Goal: Information Seeking & Learning: Learn about a topic

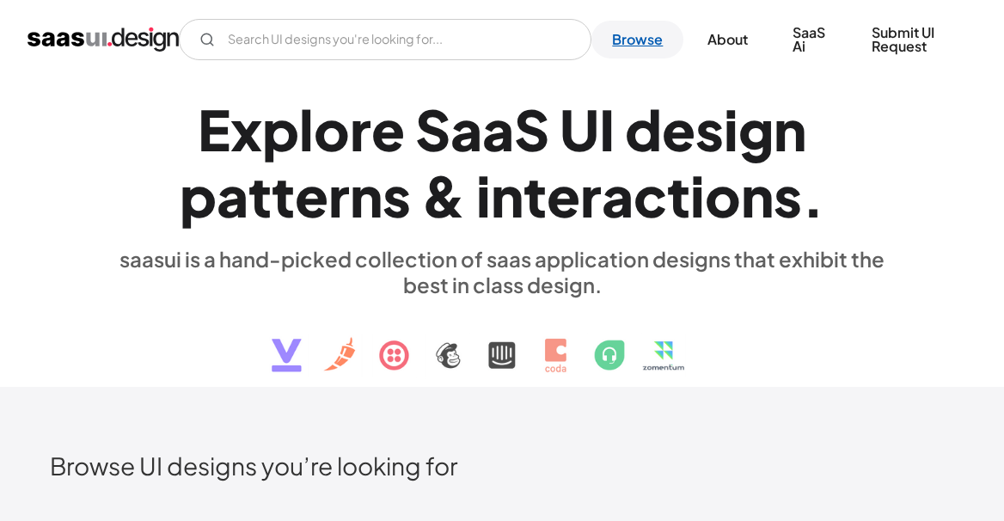
click at [636, 42] on link "Browse" at bounding box center [637, 40] width 92 height 38
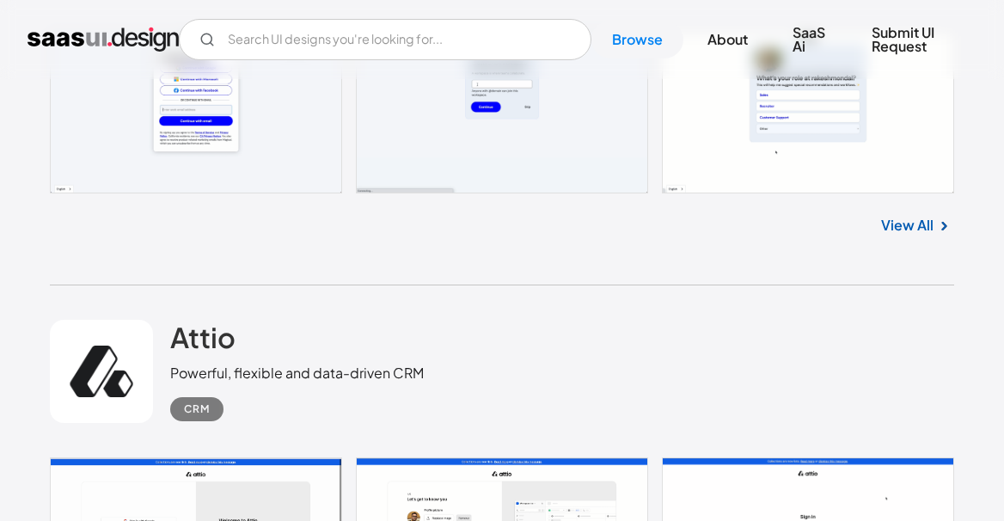
scroll to position [1011, 0]
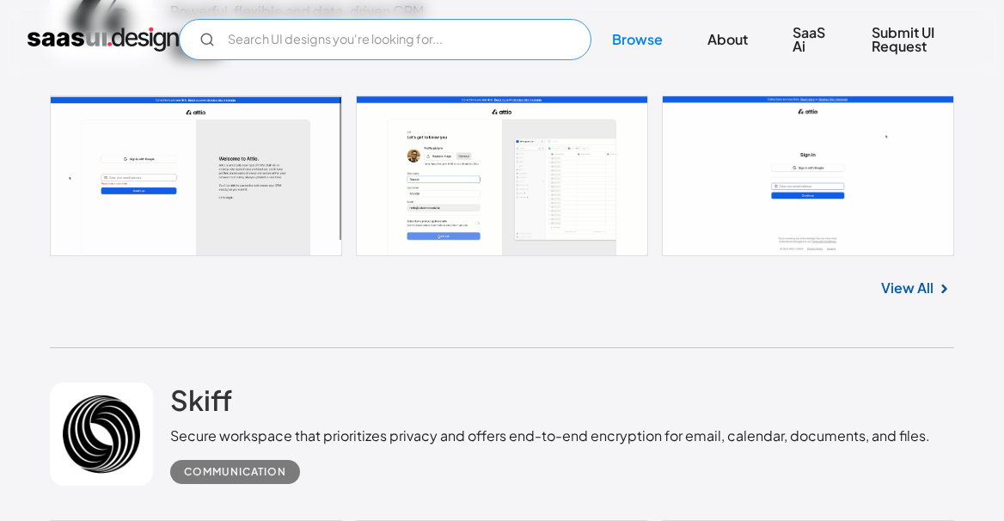
click at [337, 47] on input "Email Form" at bounding box center [385, 39] width 413 height 41
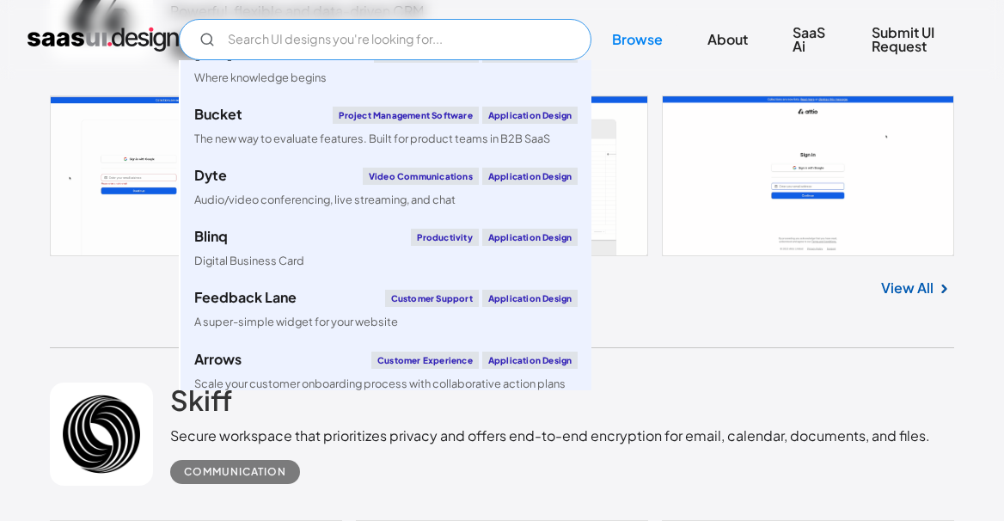
scroll to position [0, 0]
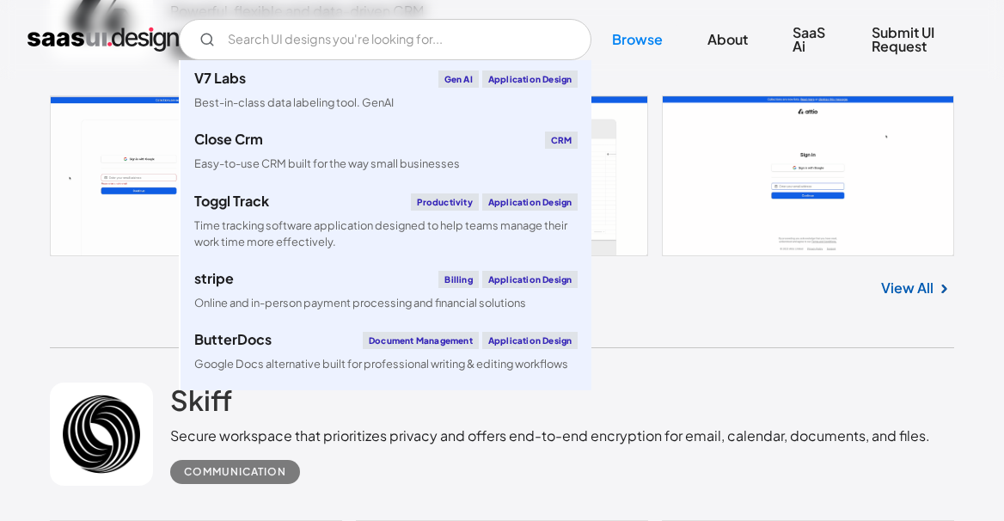
click at [760, 350] on div "Skiff Secure workspace that prioritizes privacy and offers end-to-end encryptio…" at bounding box center [501, 434] width 903 height 172
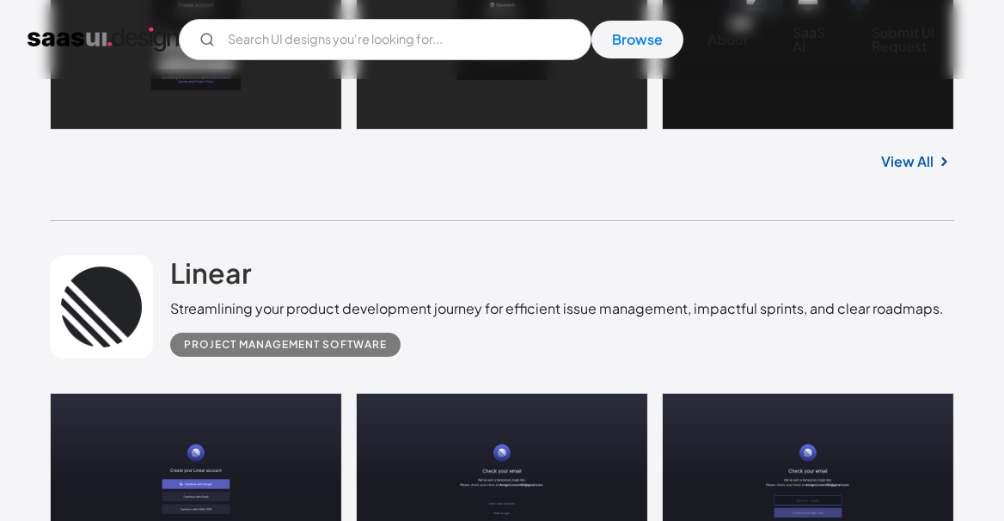
scroll to position [9083, 0]
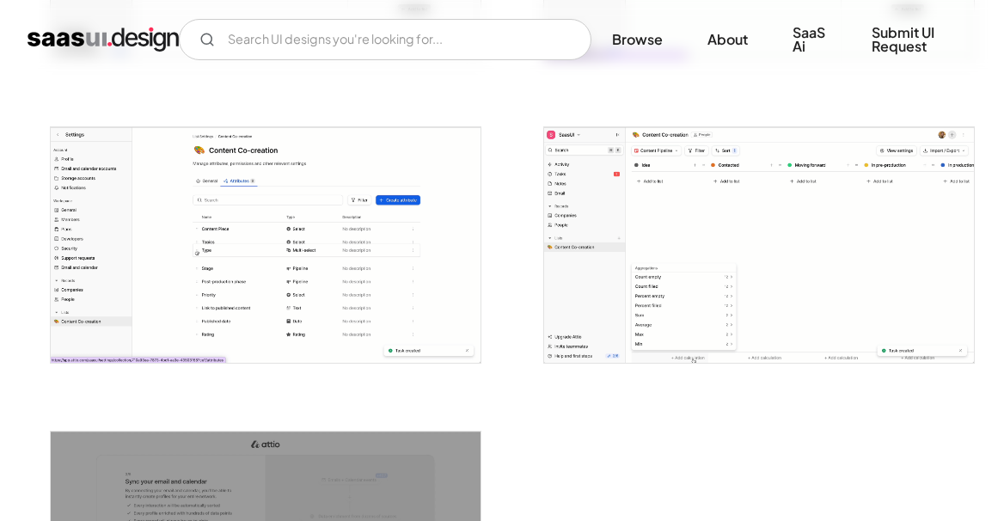
scroll to position [3904, 0]
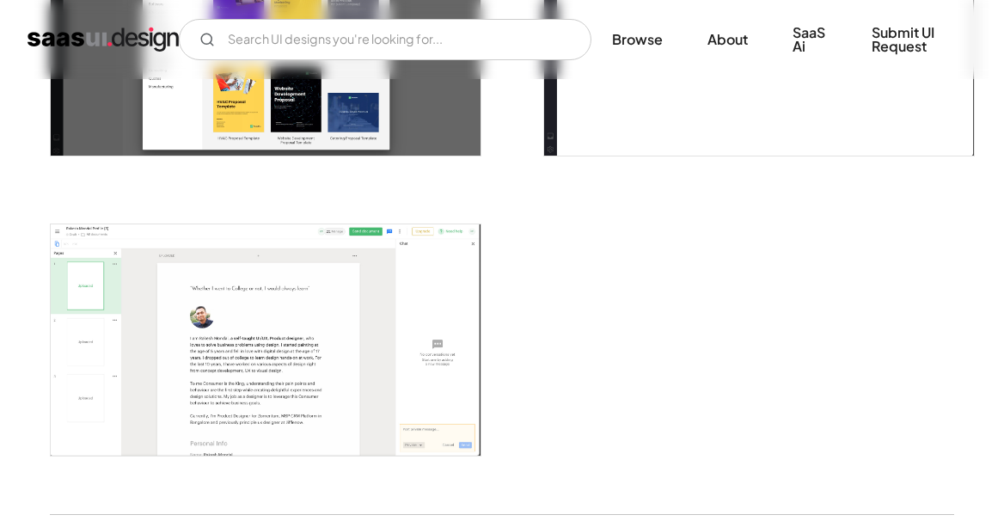
scroll to position [3094, 0]
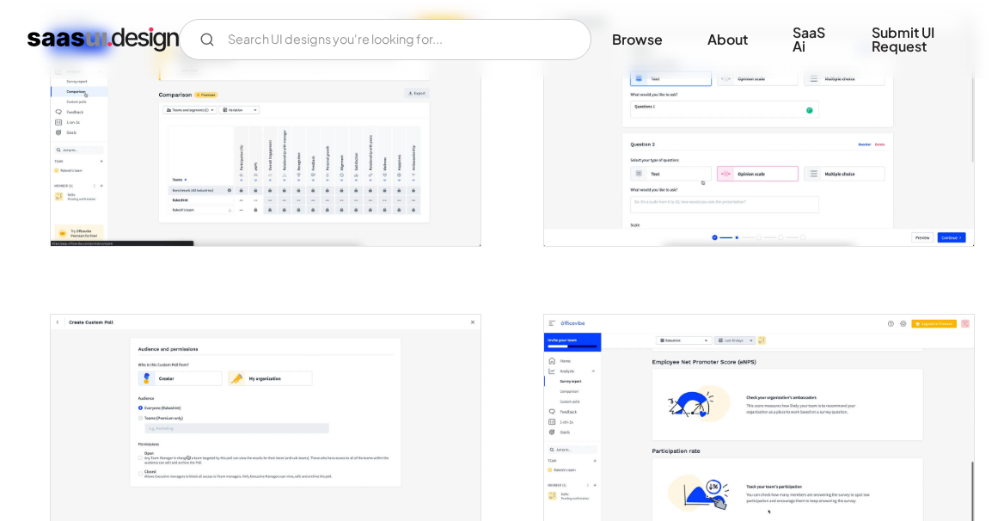
scroll to position [1483, 0]
